Goal: Task Accomplishment & Management: Complete application form

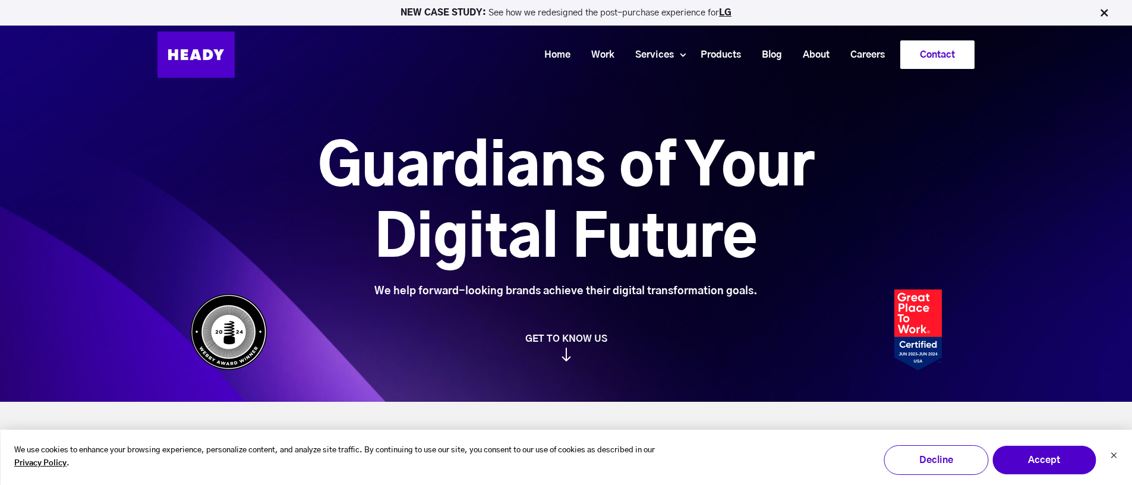
click at [957, 65] on link "Contact" at bounding box center [937, 54] width 73 height 27
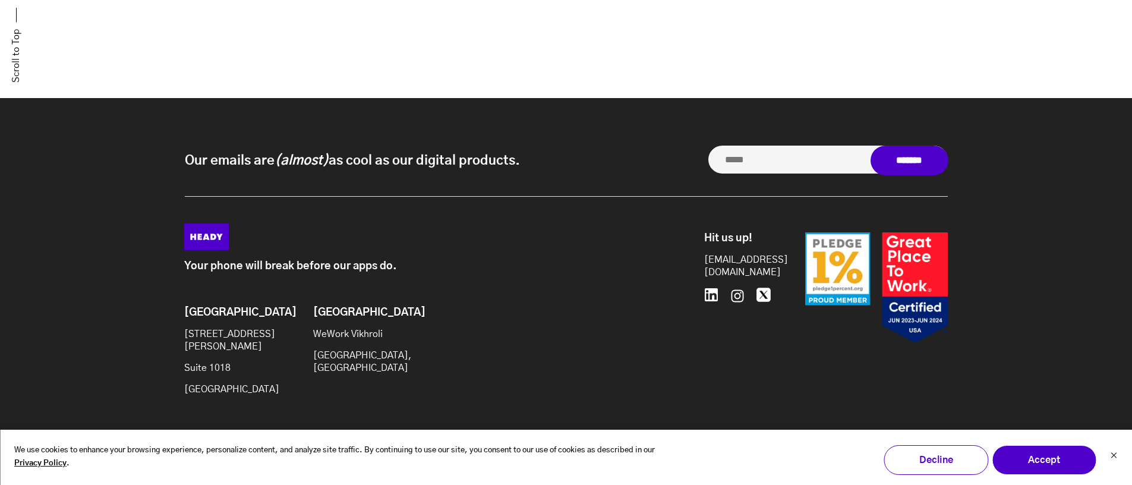
scroll to position [1034, 0]
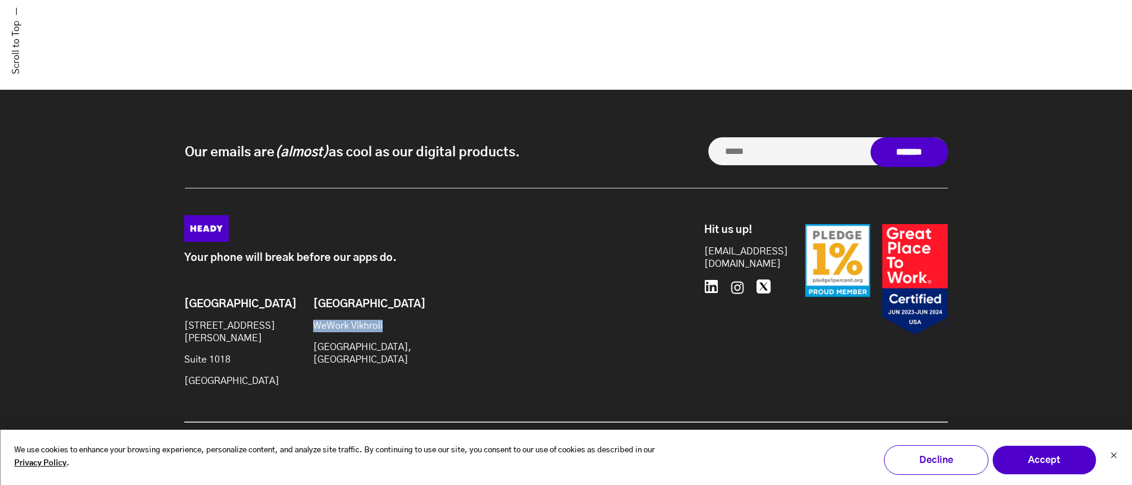
drag, startPoint x: 313, startPoint y: 335, endPoint x: 396, endPoint y: 330, distance: 83.9
click at [396, 330] on p "WeWork Vikhroli" at bounding box center [361, 326] width 96 height 12
copy p "WeWork Vikhroli"
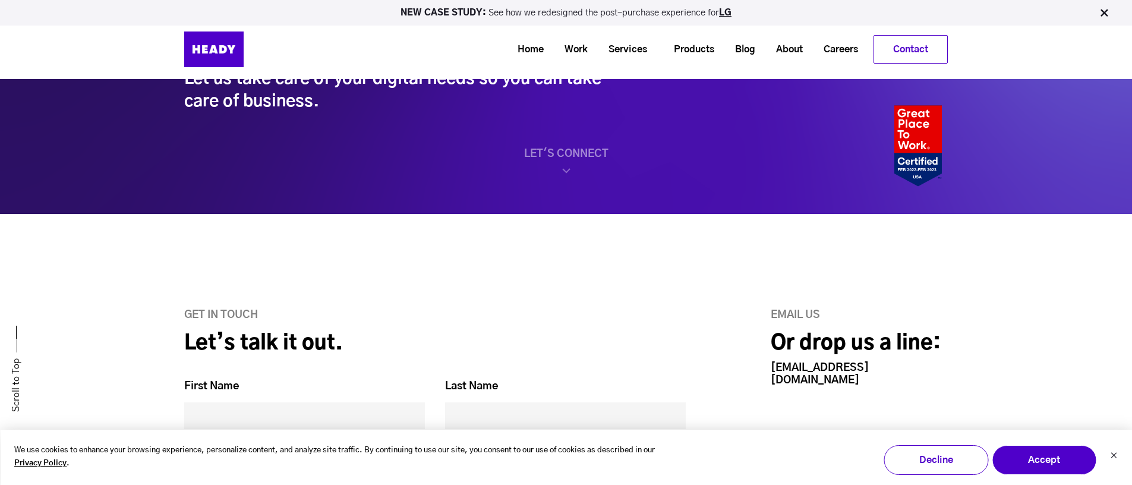
scroll to position [0, 0]
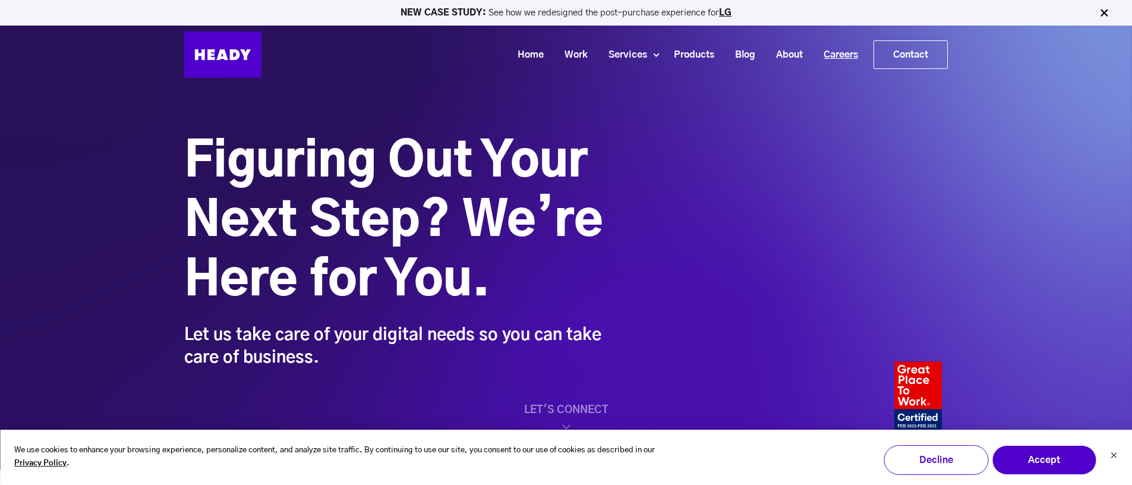
click at [824, 55] on link "Careers" at bounding box center [836, 55] width 55 height 22
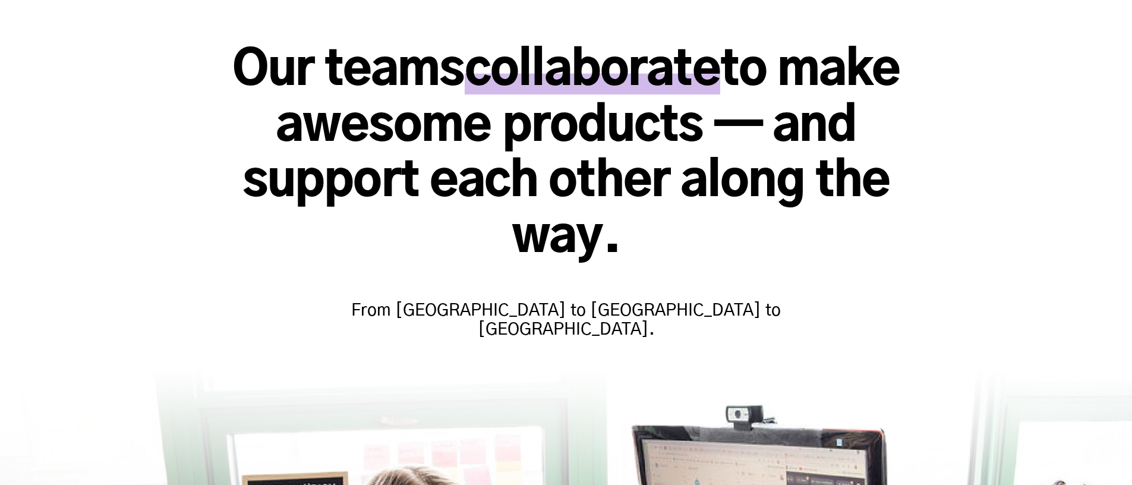
scroll to position [263, 0]
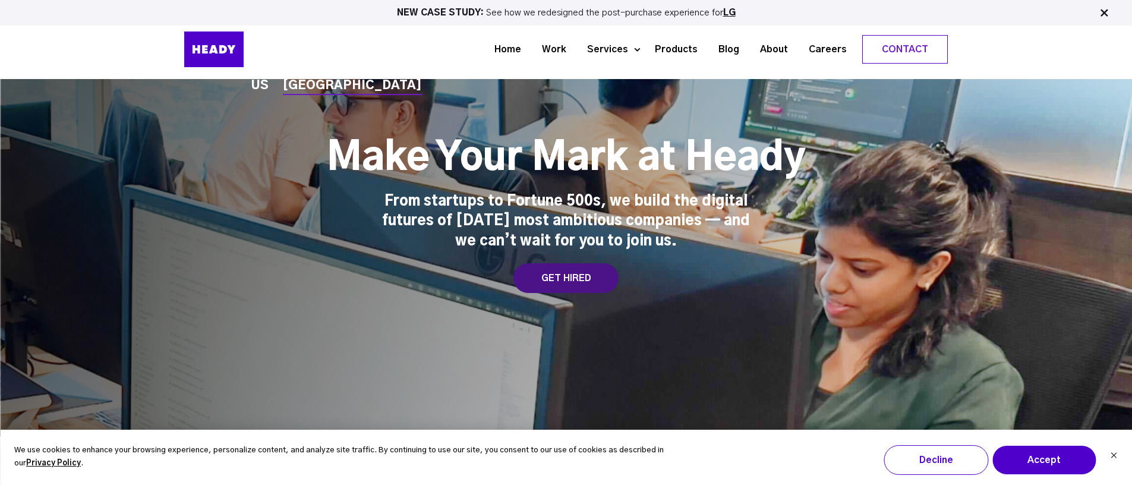
click at [566, 279] on div "GET HIRED" at bounding box center [565, 278] width 105 height 30
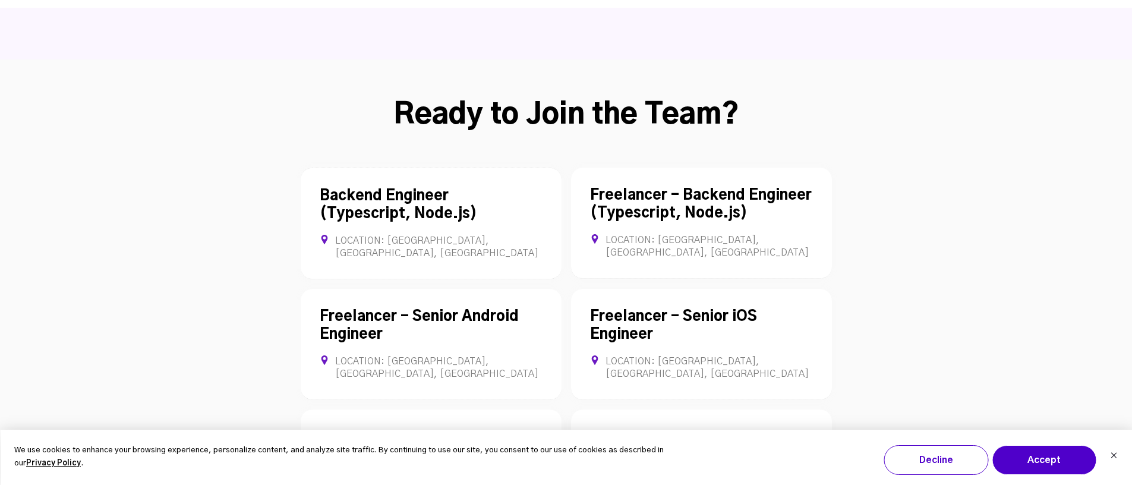
scroll to position [3202, 0]
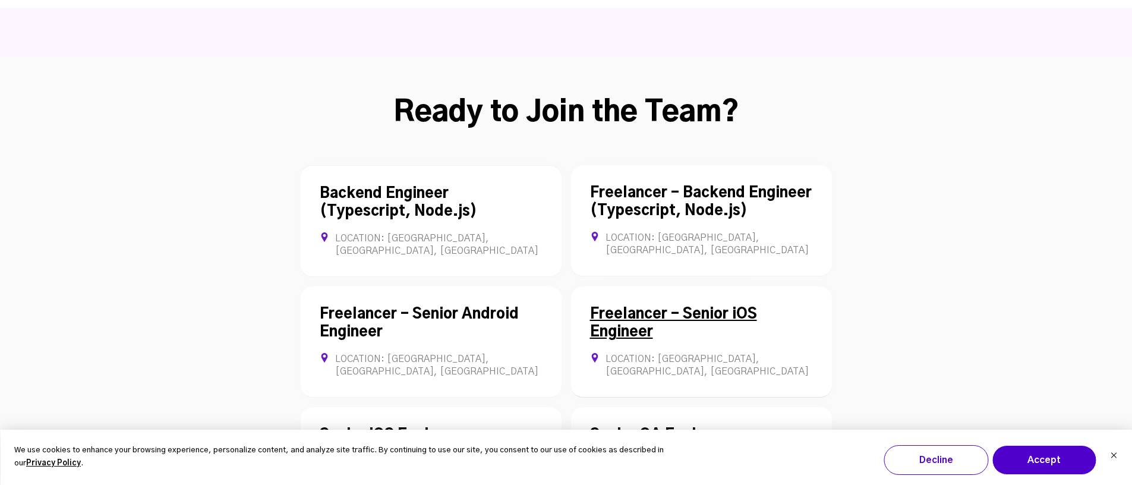
click at [640, 307] on link "Freelancer - Senior iOS Engineer" at bounding box center [673, 323] width 167 height 32
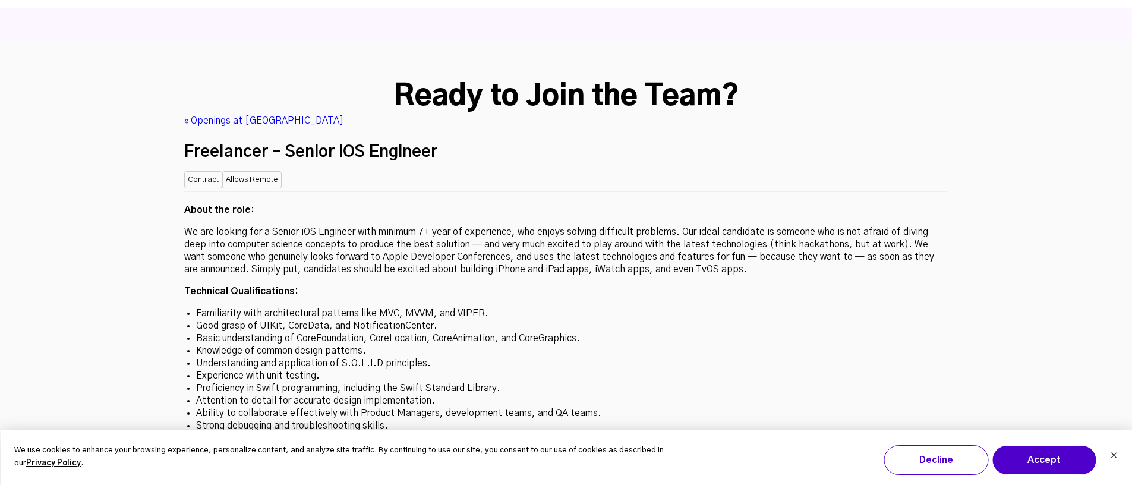
scroll to position [3219, 0]
click at [190, 115] on link "« Openings at Heady" at bounding box center [263, 120] width 159 height 10
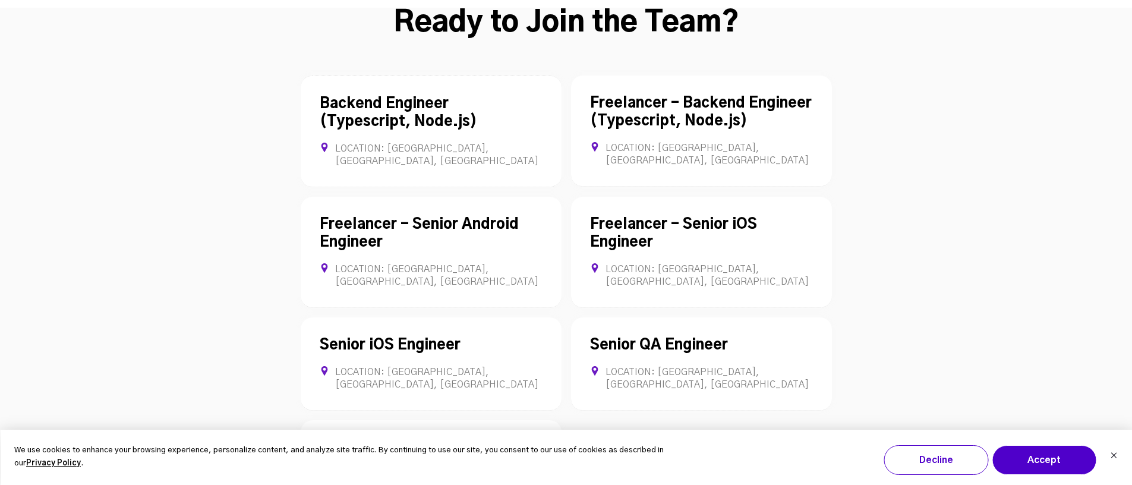
scroll to position [3304, 0]
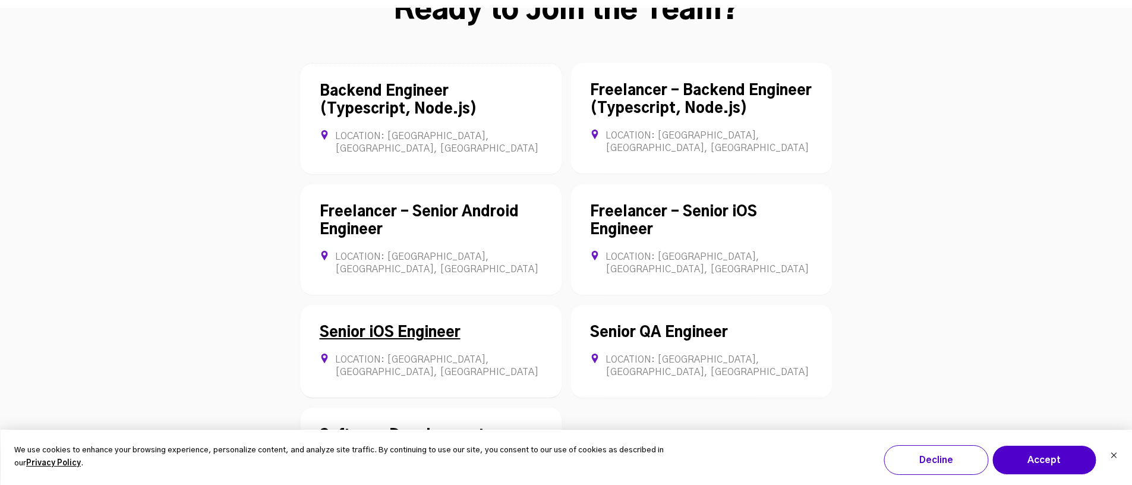
click at [430, 305] on div "Senior iOS Engineer Location: Mumbai, Maharashtra, India Full-time" at bounding box center [431, 351] width 261 height 93
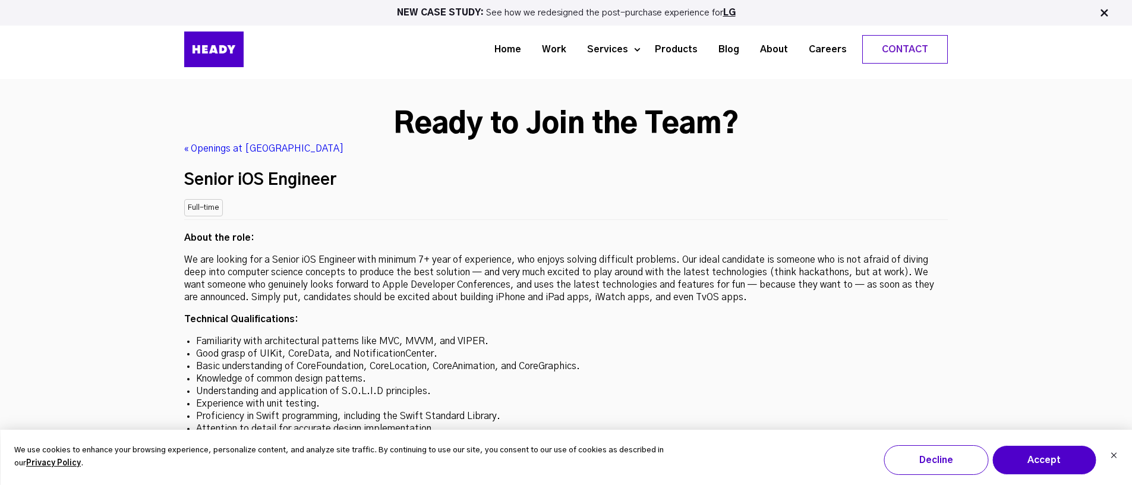
scroll to position [3015, 0]
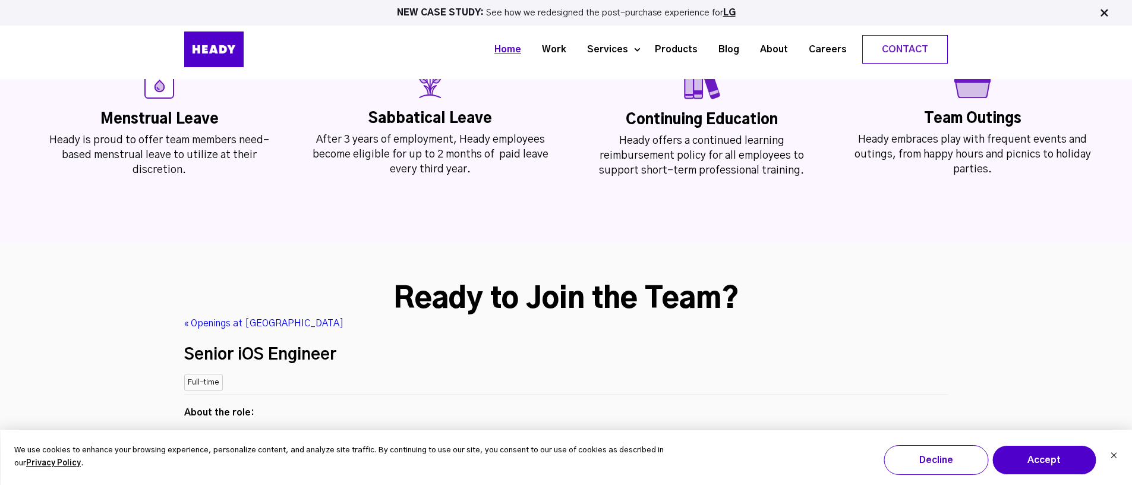
click at [527, 47] on link "Home" at bounding box center [503, 50] width 48 height 22
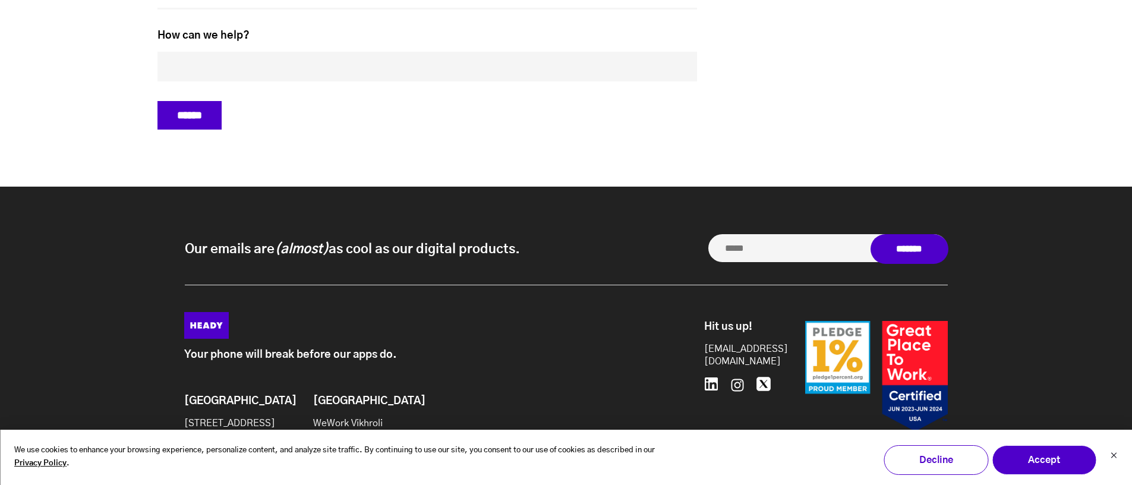
scroll to position [5509, 0]
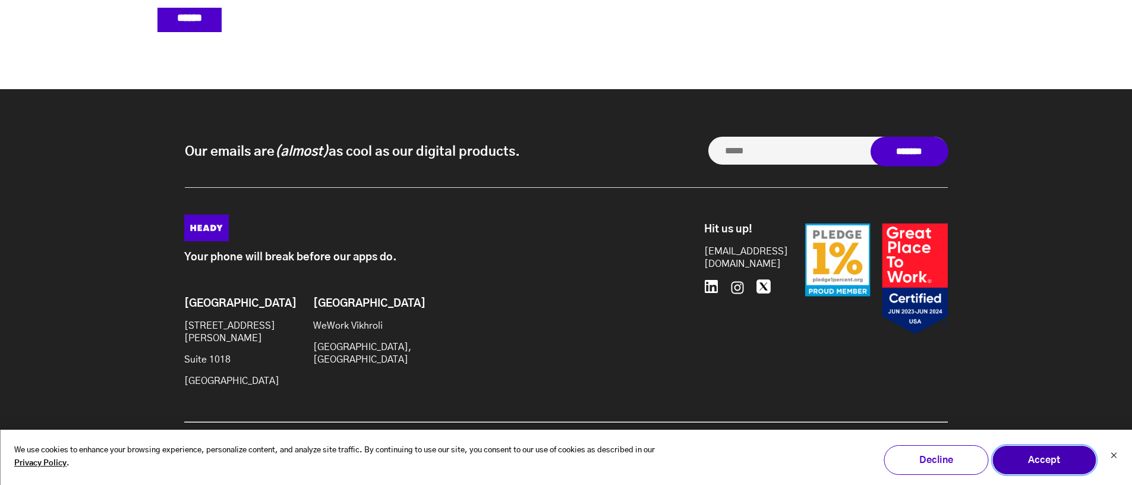
click at [1029, 451] on button "Accept" at bounding box center [1044, 460] width 105 height 30
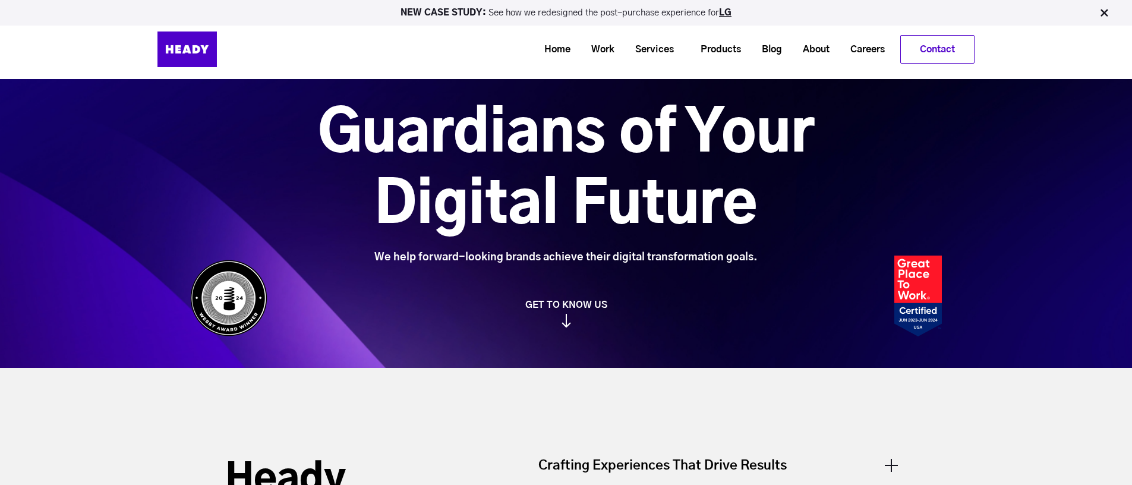
scroll to position [0, 0]
